Goal: Browse casually

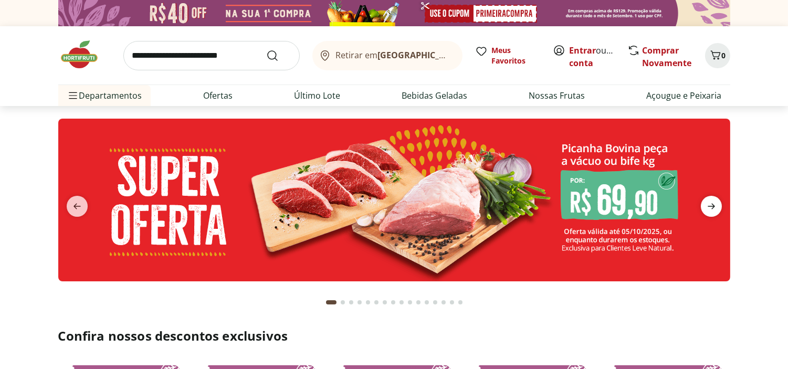
click at [717, 206] on span "next" at bounding box center [711, 206] width 21 height 21
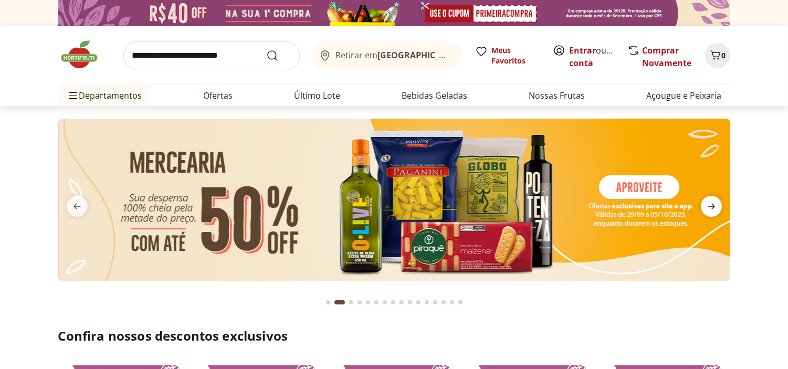
click at [717, 206] on span "next" at bounding box center [711, 206] width 21 height 21
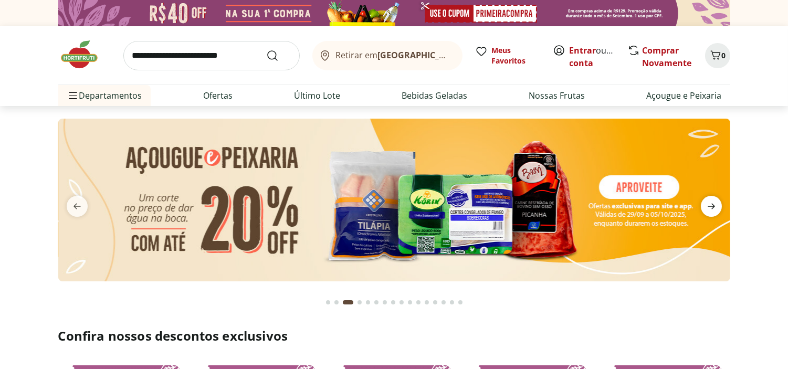
click at [717, 206] on span "next" at bounding box center [711, 206] width 21 height 21
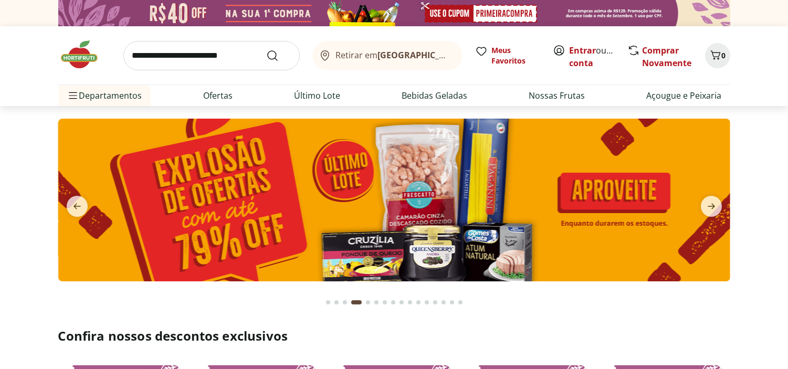
click at [12, 182] on section at bounding box center [394, 210] width 788 height 209
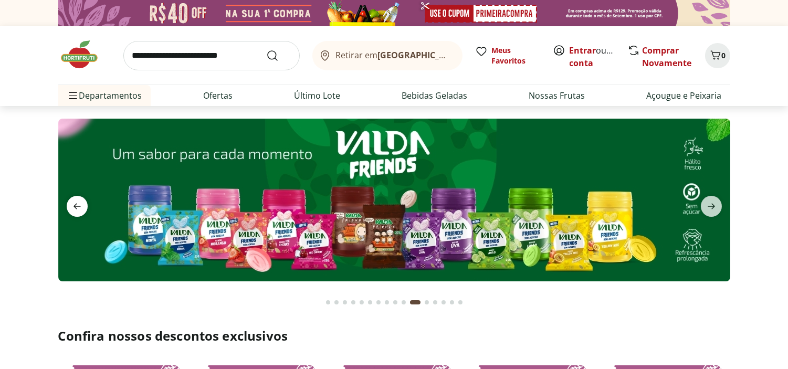
click at [86, 196] on span "previous" at bounding box center [77, 206] width 21 height 21
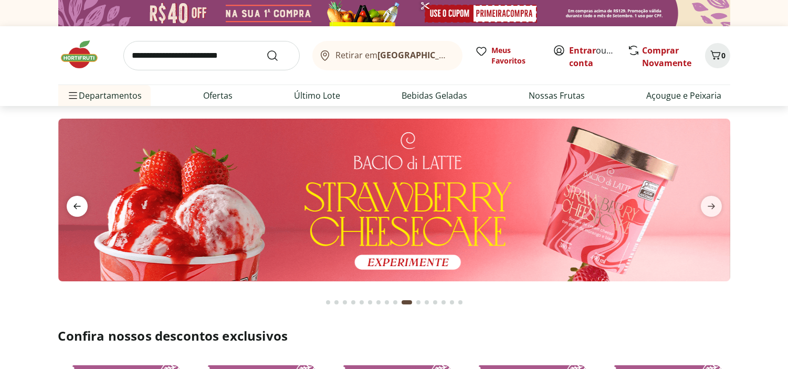
click at [79, 207] on icon "previous" at bounding box center [77, 206] width 13 height 13
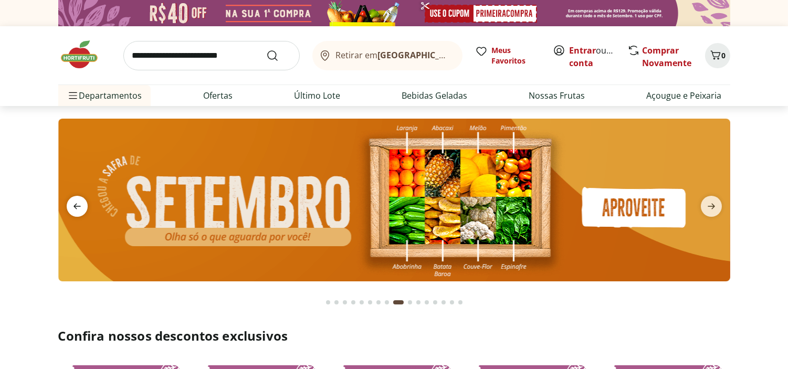
click at [79, 207] on icon "previous" at bounding box center [77, 206] width 13 height 13
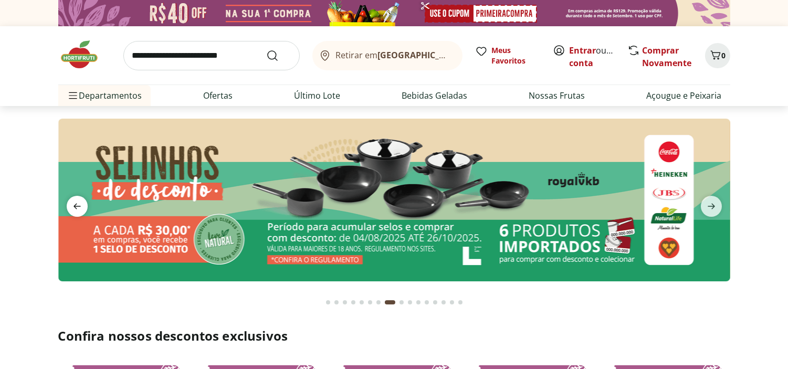
click at [79, 207] on icon "previous" at bounding box center [77, 206] width 13 height 13
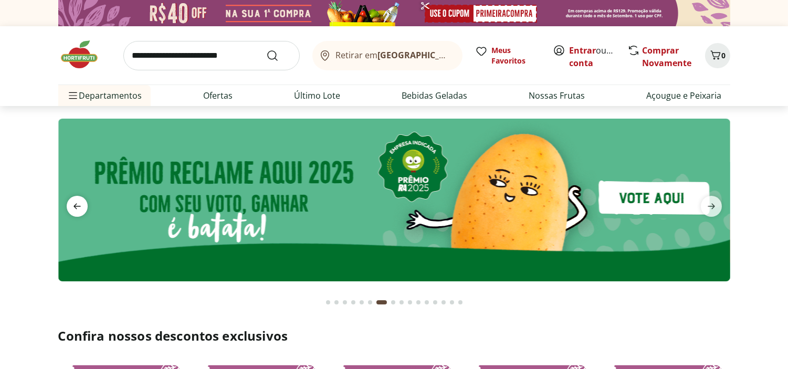
click at [79, 207] on icon "previous" at bounding box center [77, 206] width 13 height 13
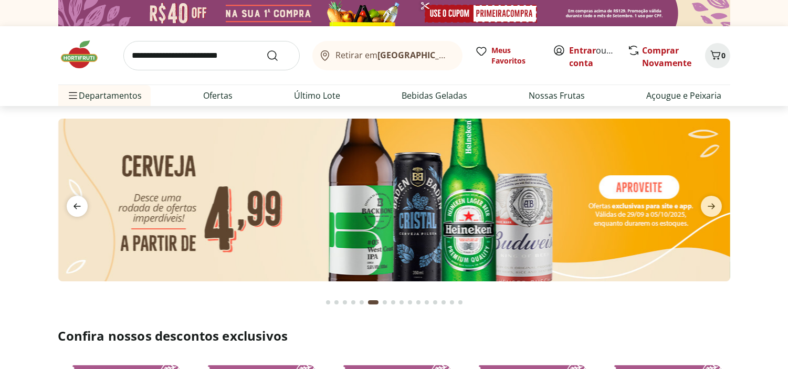
click at [79, 207] on icon "previous" at bounding box center [77, 206] width 13 height 13
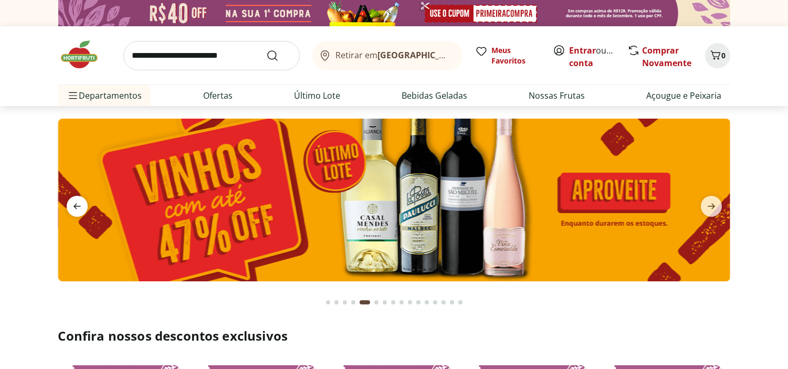
click at [79, 207] on icon "previous" at bounding box center [77, 206] width 13 height 13
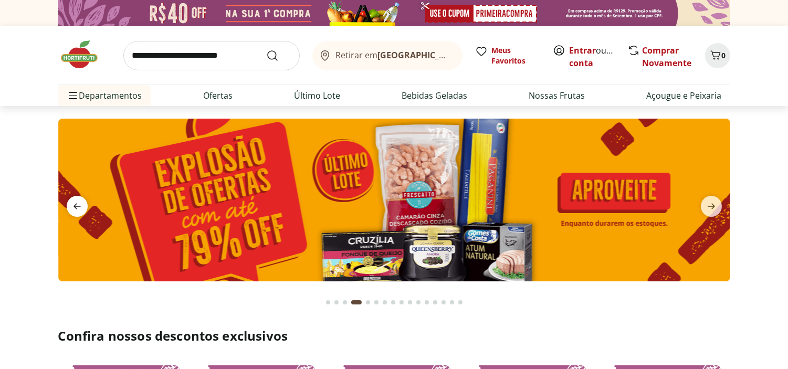
click at [79, 207] on icon "previous" at bounding box center [77, 206] width 13 height 13
click at [78, 207] on icon "previous" at bounding box center [77, 206] width 13 height 13
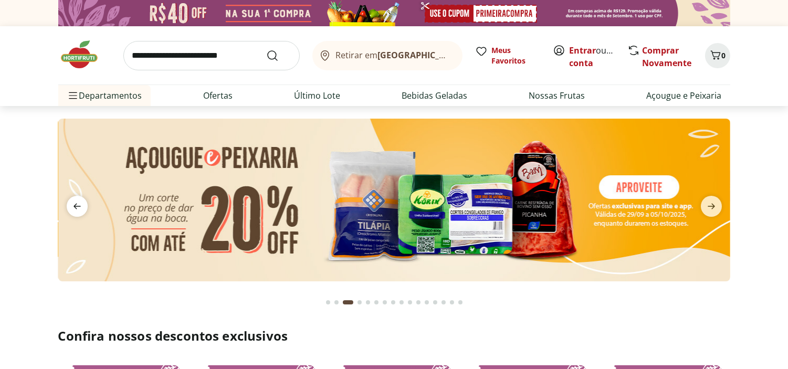
click at [78, 207] on icon "previous" at bounding box center [77, 206] width 13 height 13
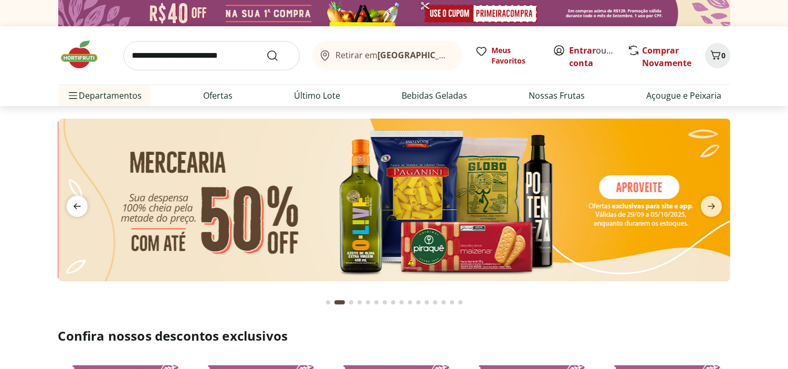
click at [78, 207] on icon "previous" at bounding box center [77, 206] width 13 height 13
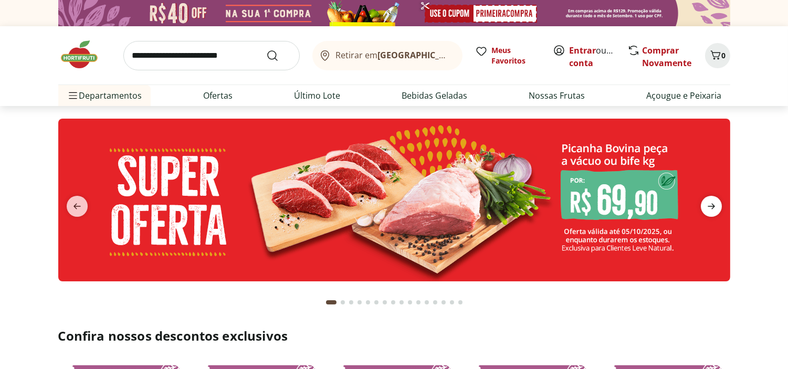
click at [706, 207] on icon "next" at bounding box center [711, 206] width 13 height 13
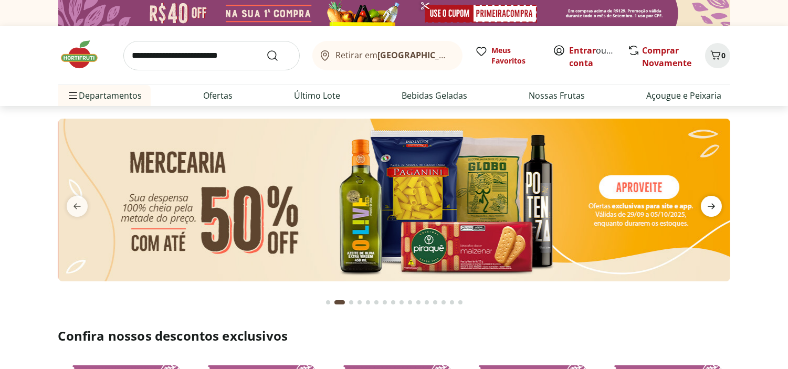
click at [706, 207] on icon "next" at bounding box center [711, 206] width 13 height 13
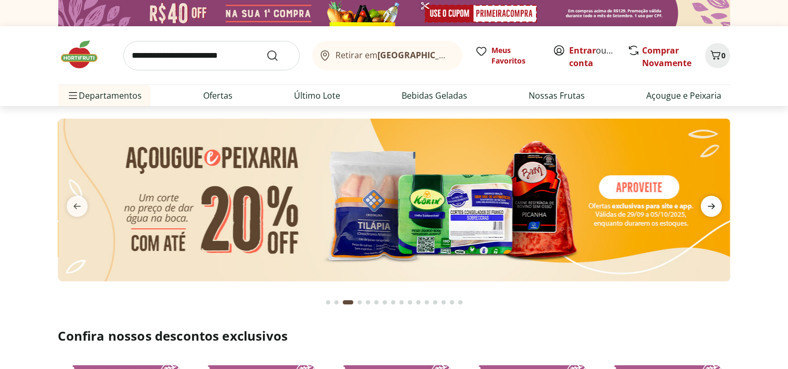
click at [706, 207] on icon "next" at bounding box center [711, 206] width 13 height 13
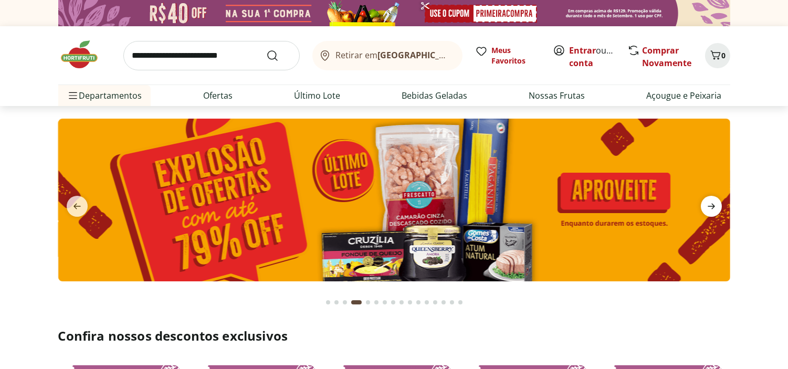
click at [706, 207] on icon "next" at bounding box center [711, 206] width 13 height 13
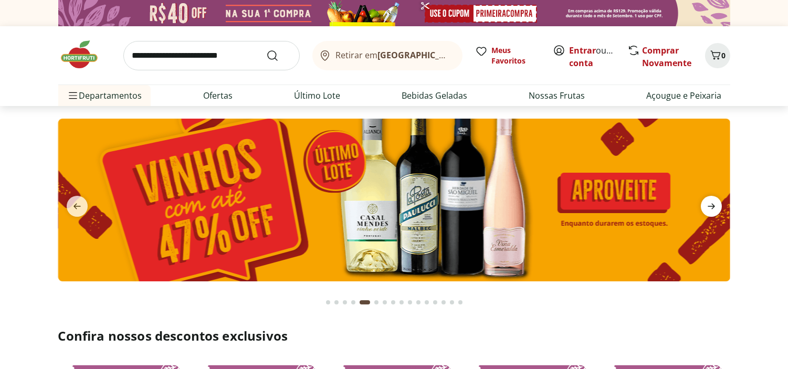
click at [706, 207] on icon "next" at bounding box center [711, 206] width 13 height 13
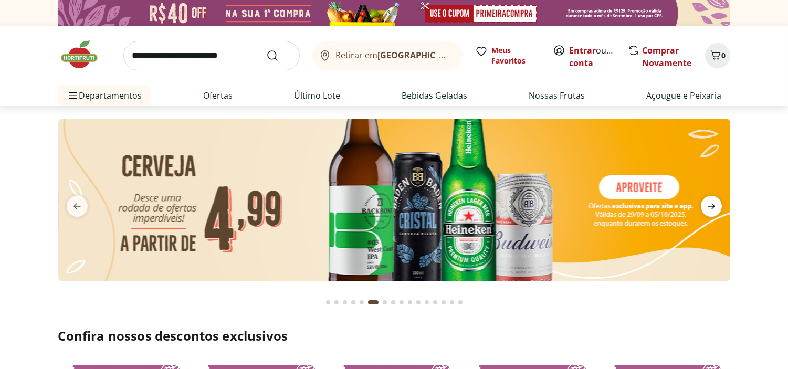
click at [706, 207] on icon "next" at bounding box center [711, 206] width 13 height 13
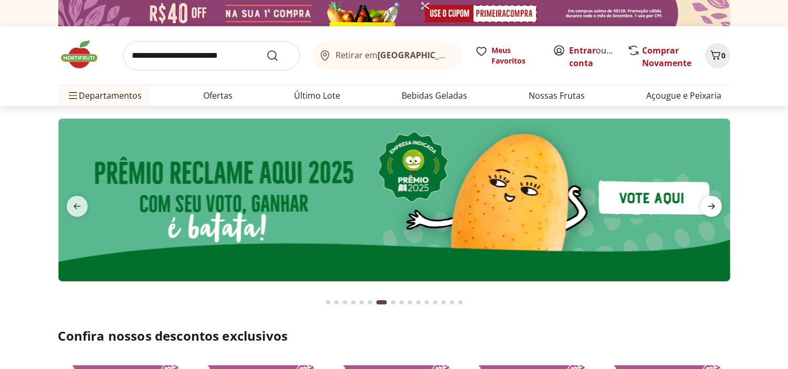
click at [706, 207] on icon "next" at bounding box center [711, 206] width 13 height 13
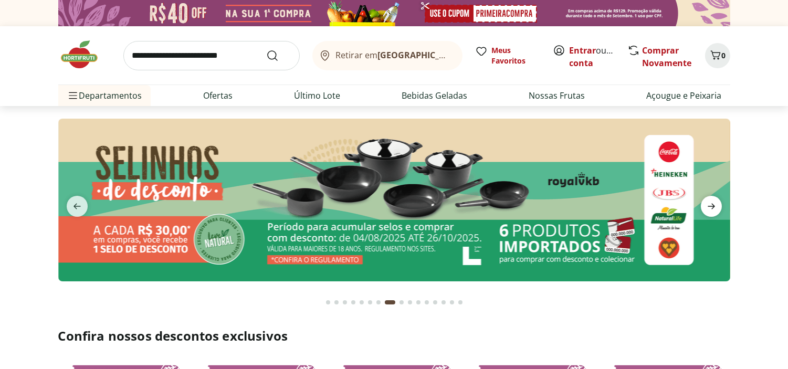
click at [706, 207] on icon "next" at bounding box center [711, 206] width 13 height 13
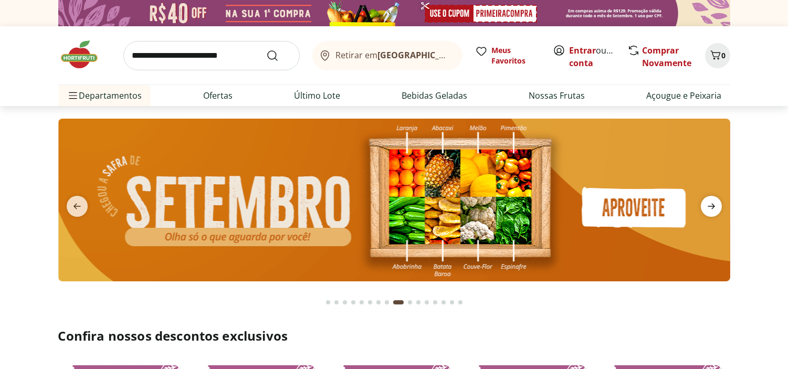
click at [706, 207] on icon "next" at bounding box center [711, 206] width 13 height 13
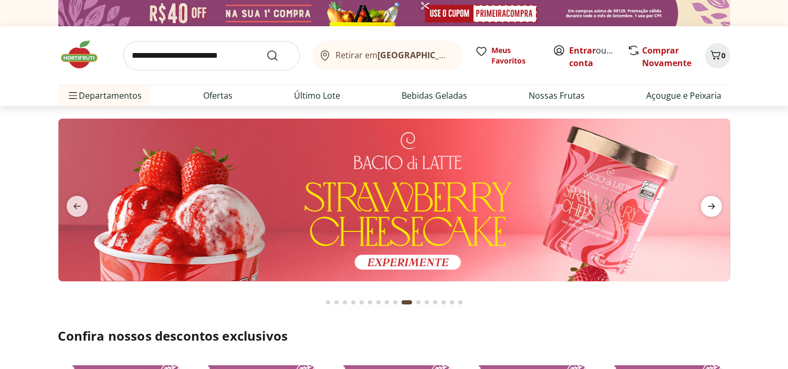
click at [706, 207] on icon "next" at bounding box center [711, 206] width 13 height 13
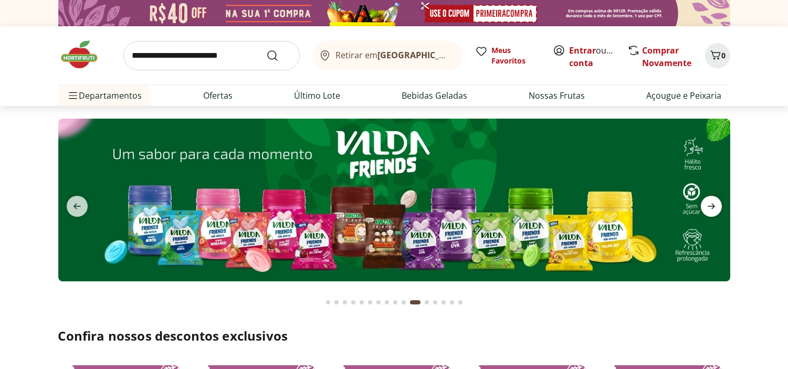
click at [706, 207] on icon "next" at bounding box center [711, 206] width 13 height 13
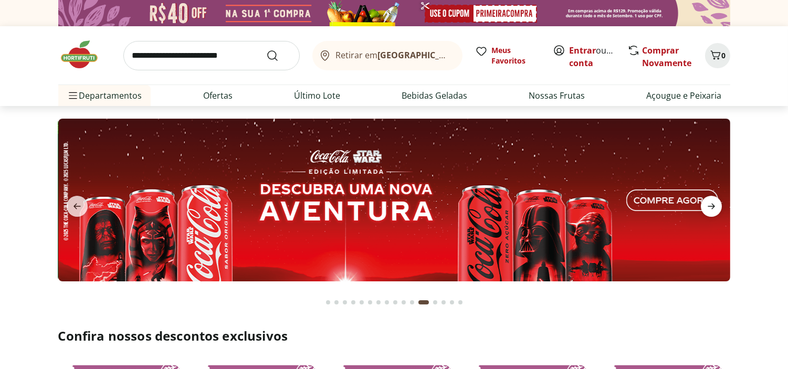
click at [706, 207] on icon "next" at bounding box center [711, 206] width 13 height 13
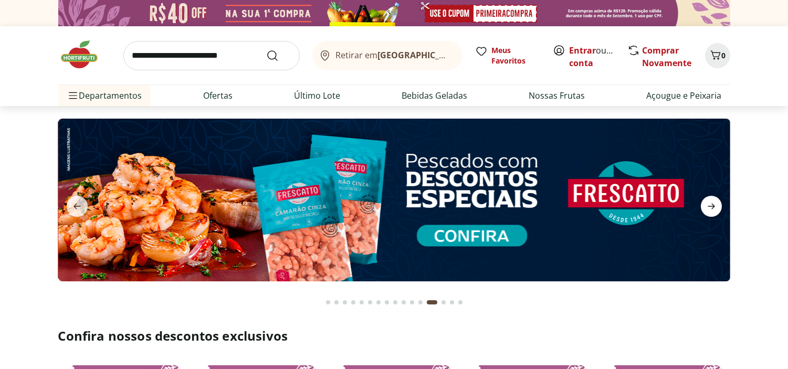
click at [706, 207] on icon "next" at bounding box center [711, 206] width 13 height 13
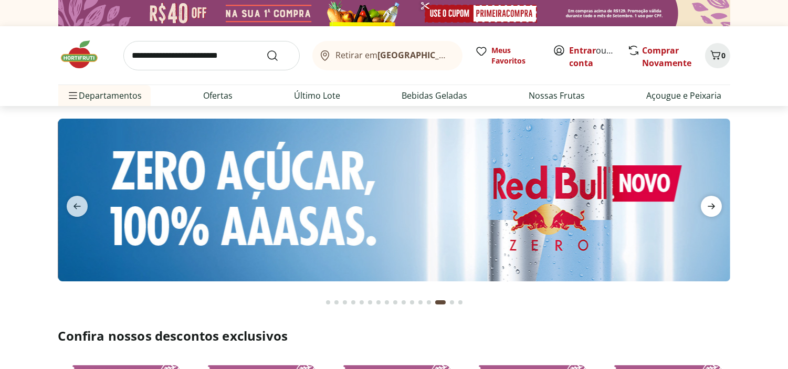
click at [706, 207] on icon "next" at bounding box center [711, 206] width 13 height 13
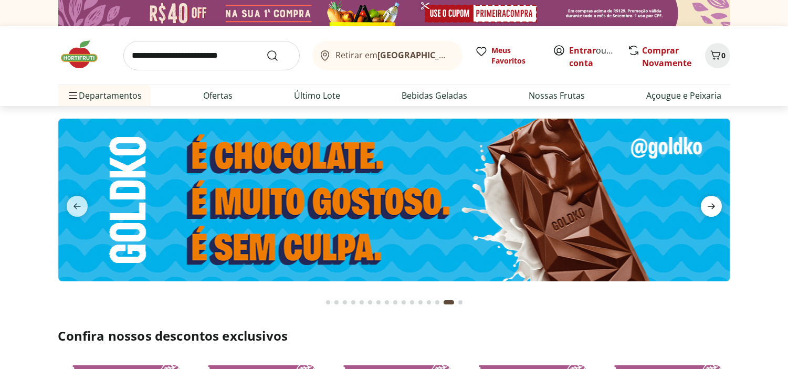
click at [706, 207] on icon "next" at bounding box center [711, 206] width 13 height 13
